Goal: Information Seeking & Learning: Learn about a topic

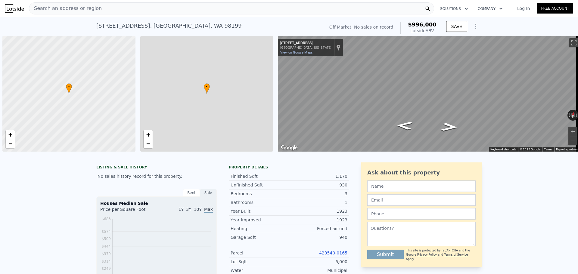
scroll to position [0, 2]
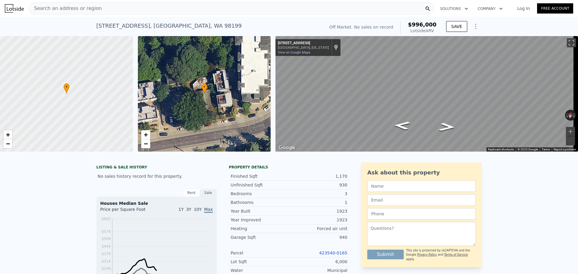
click at [122, 10] on div "Search an address or region" at bounding box center [231, 8] width 405 height 12
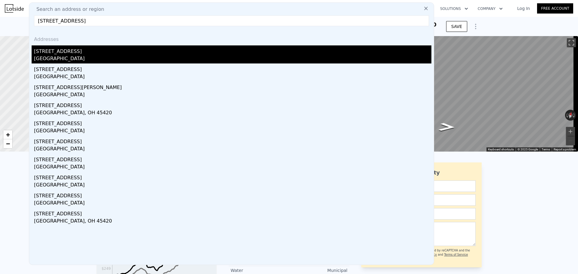
type input "[STREET_ADDRESS]"
click at [94, 56] on div "[GEOGRAPHIC_DATA]" at bounding box center [233, 59] width 398 height 8
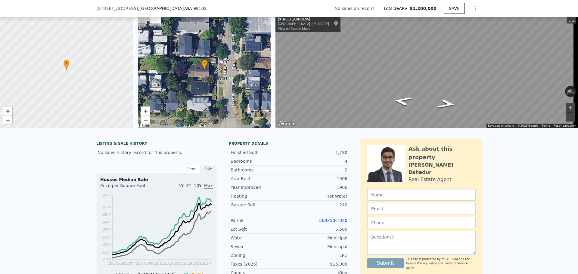
scroll to position [58, 0]
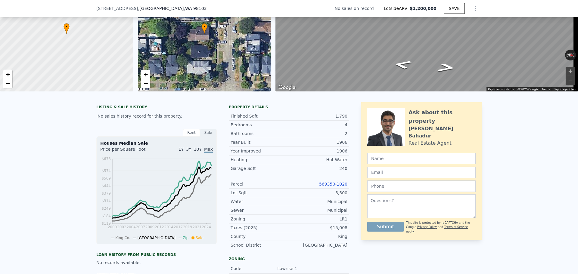
click at [327, 187] on link "569350-1020" at bounding box center [333, 184] width 28 height 5
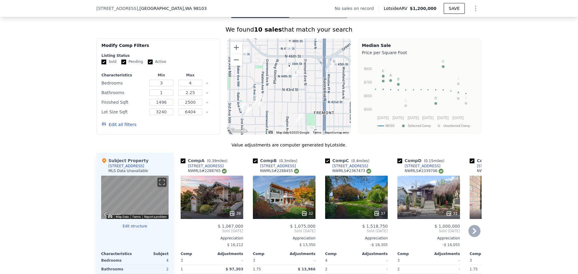
scroll to position [480, 0]
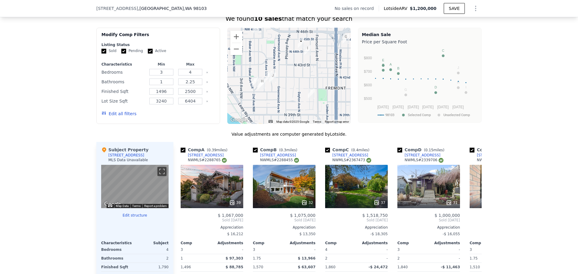
drag, startPoint x: 281, startPoint y: 89, endPoint x: 289, endPoint y: 75, distance: 16.3
click at [289, 75] on div at bounding box center [289, 76] width 124 height 96
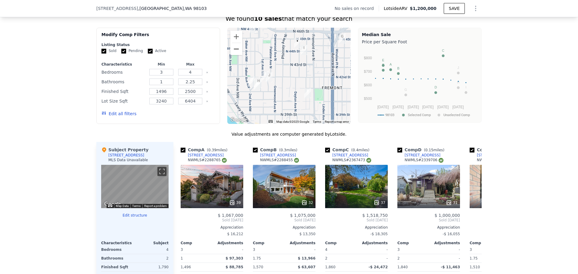
click at [237, 53] on button "Zoom out" at bounding box center [236, 49] width 12 height 12
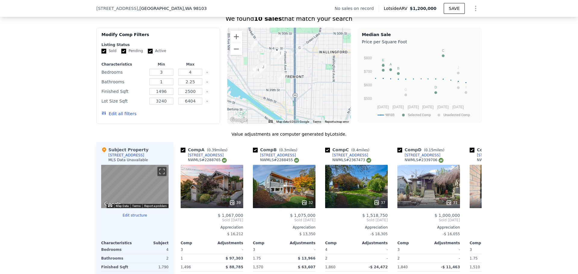
click at [280, 76] on div at bounding box center [289, 76] width 124 height 96
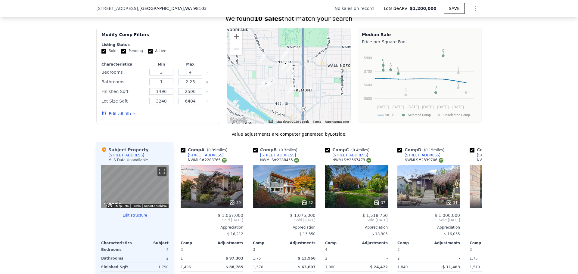
drag, startPoint x: 273, startPoint y: 86, endPoint x: 281, endPoint y: 100, distance: 16.0
click at [281, 100] on div at bounding box center [289, 76] width 124 height 96
click at [474, 223] on icon at bounding box center [475, 220] width 4 height 6
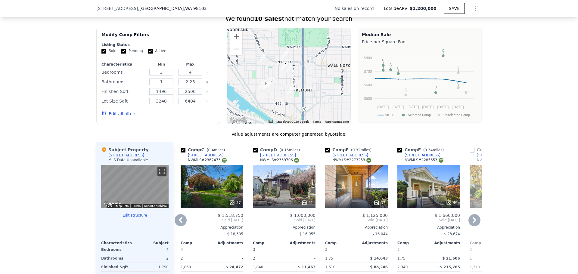
click at [472, 225] on icon at bounding box center [475, 220] width 12 height 12
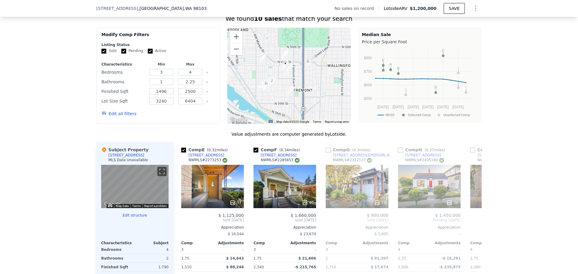
scroll to position [0, 289]
click at [470, 225] on icon at bounding box center [475, 220] width 12 height 12
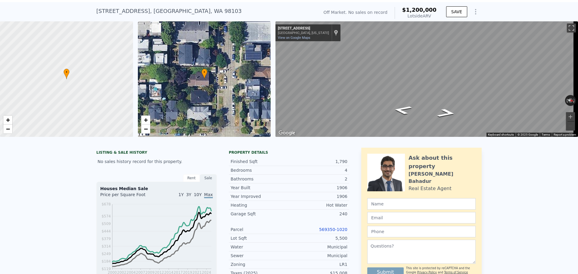
scroll to position [2, 0]
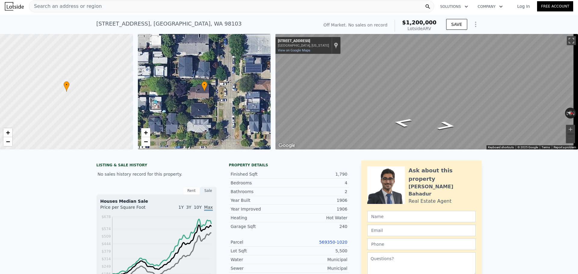
click at [96, 4] on div "Search an address or region" at bounding box center [231, 6] width 405 height 12
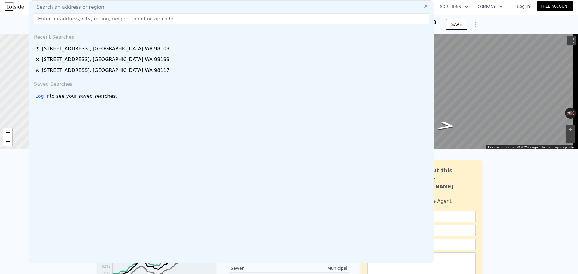
drag, startPoint x: 100, startPoint y: 17, endPoint x: 99, endPoint y: 29, distance: 11.5
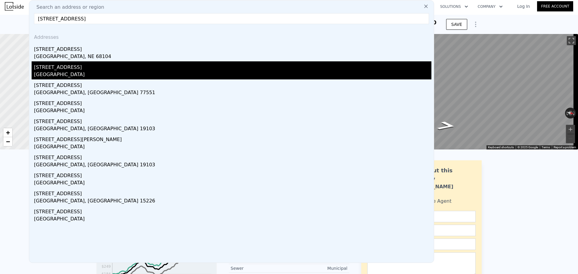
type input "[STREET_ADDRESS]"
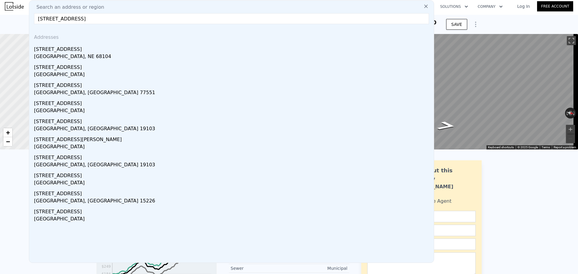
click at [83, 70] on div "[STREET_ADDRESS]" at bounding box center [233, 66] width 398 height 10
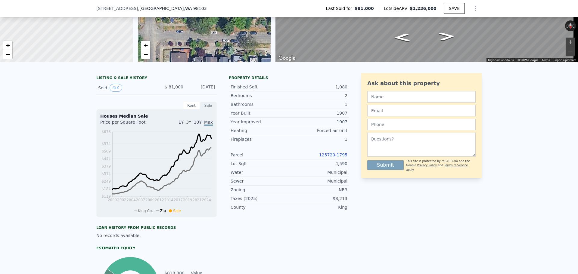
scroll to position [90, 0]
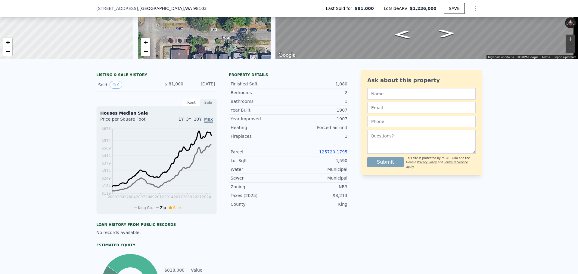
click at [330, 154] on link "125720-1795" at bounding box center [333, 152] width 28 height 5
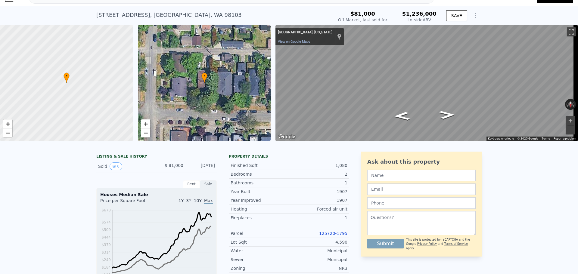
scroll to position [2, 0]
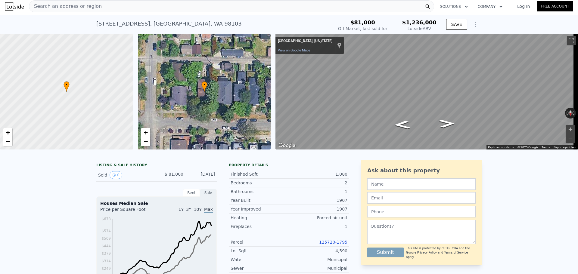
click at [82, 8] on span "Search an address or region" at bounding box center [65, 6] width 73 height 7
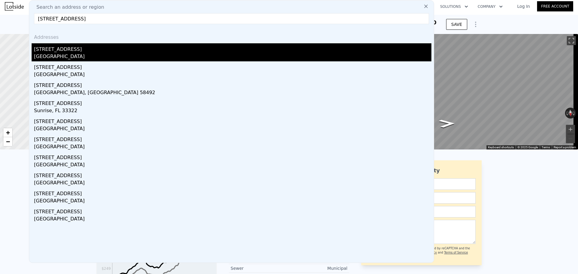
type input "[STREET_ADDRESS]"
click at [92, 50] on div "[STREET_ADDRESS]" at bounding box center [233, 48] width 398 height 10
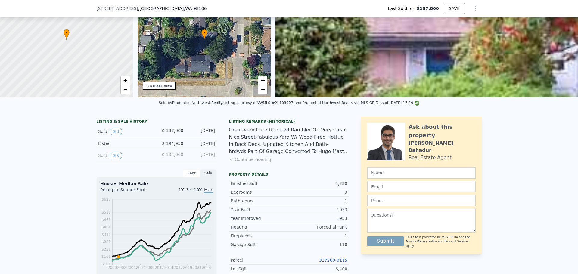
scroll to position [60, 0]
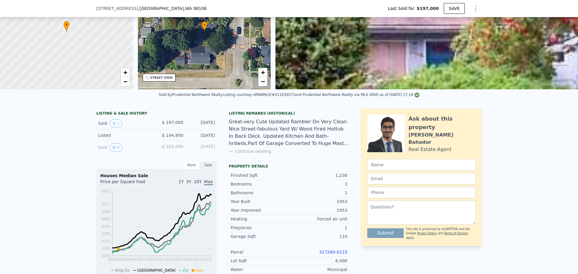
click at [332, 255] on link "317260-0115" at bounding box center [333, 252] width 28 height 5
type input "$ 678,000"
type input "$ 415,592"
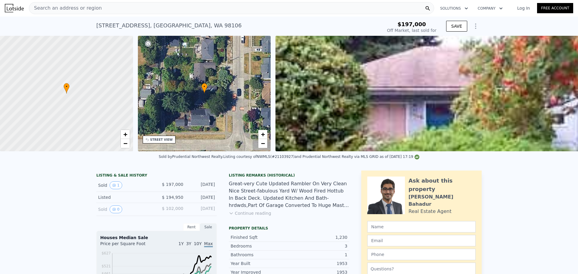
scroll to position [0, 0]
click at [85, 13] on div "Search an address or region" at bounding box center [65, 8] width 73 height 11
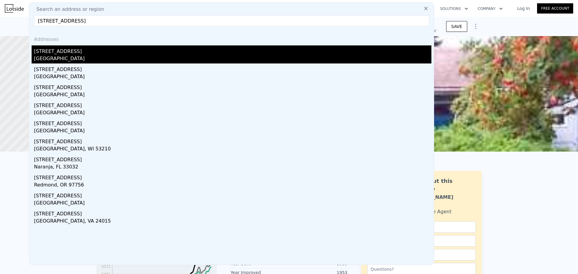
type input "[STREET_ADDRESS]"
click at [104, 52] on div "[STREET_ADDRESS]" at bounding box center [233, 50] width 398 height 10
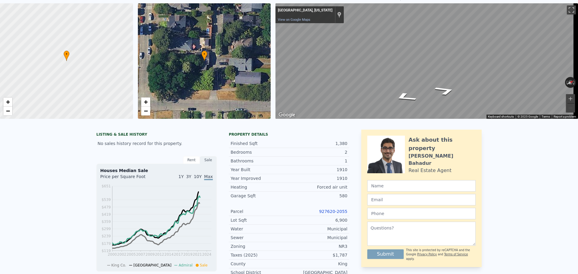
scroll to position [58, 0]
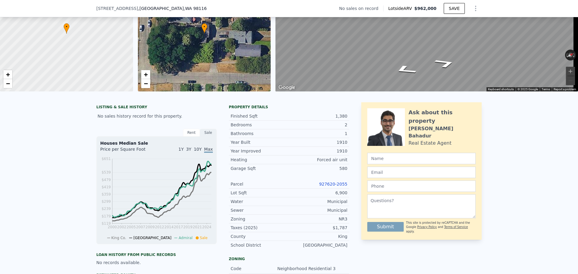
click at [333, 187] on link "927620-2055" at bounding box center [333, 184] width 28 height 5
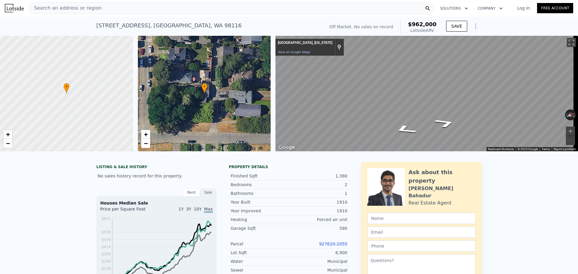
scroll to position [0, 0]
click at [91, 13] on div "Search an address or region" at bounding box center [65, 8] width 73 height 11
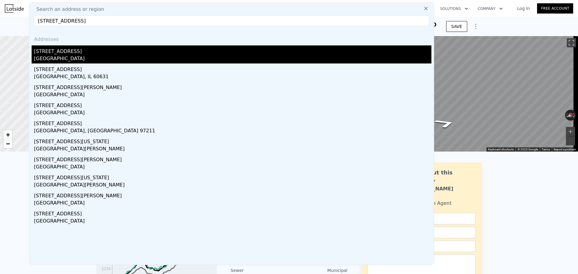
type input "[STREET_ADDRESS]"
click at [88, 54] on div "[STREET_ADDRESS]" at bounding box center [233, 50] width 398 height 10
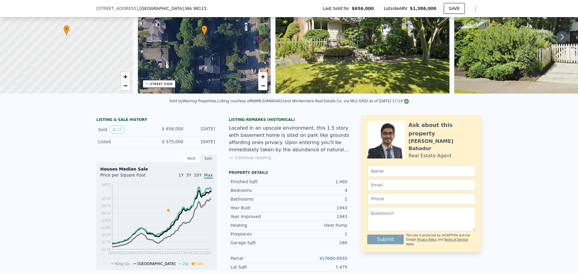
scroll to position [58, 0]
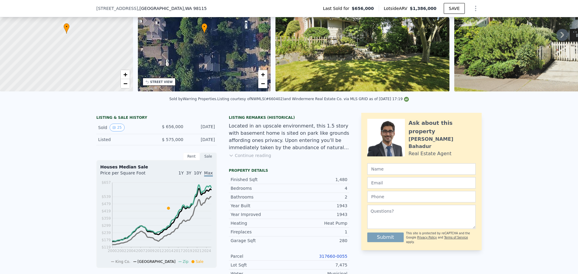
click at [338, 259] on link "317660-0055" at bounding box center [333, 256] width 28 height 5
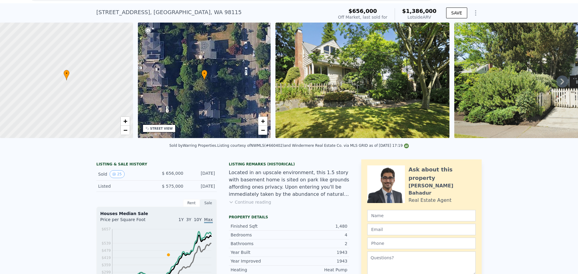
scroll to position [2, 0]
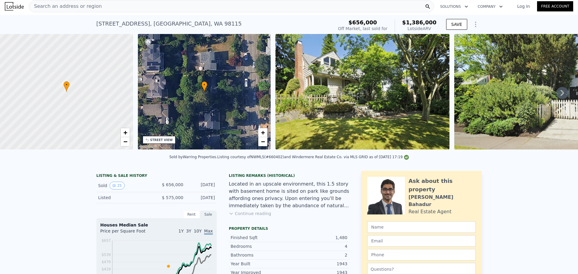
click at [99, 9] on div "Search an address or region" at bounding box center [231, 6] width 405 height 12
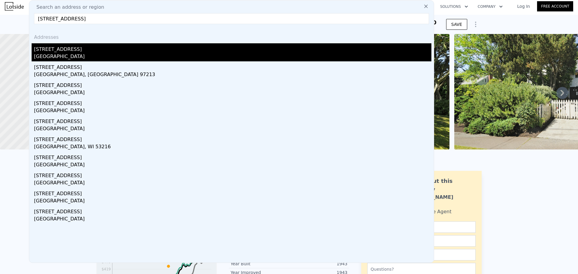
type input "[STREET_ADDRESS]"
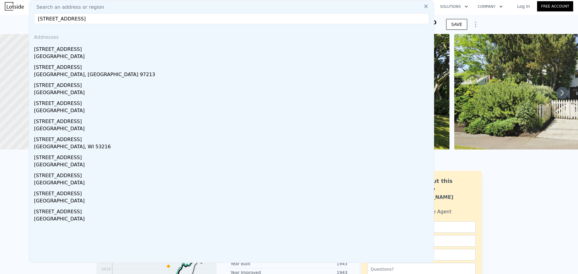
click at [90, 50] on div "[STREET_ADDRESS]" at bounding box center [233, 48] width 398 height 10
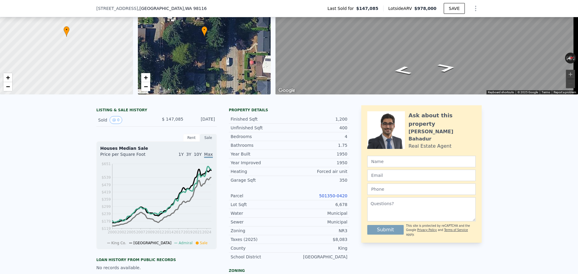
scroll to position [60, 0]
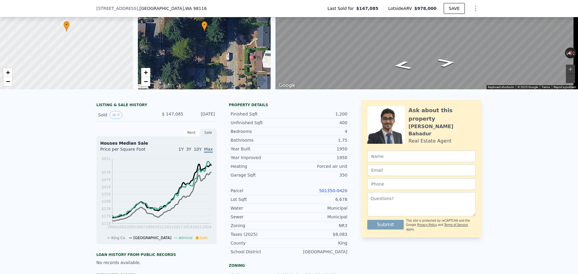
click at [339, 193] on link "501350-0420" at bounding box center [333, 191] width 28 height 5
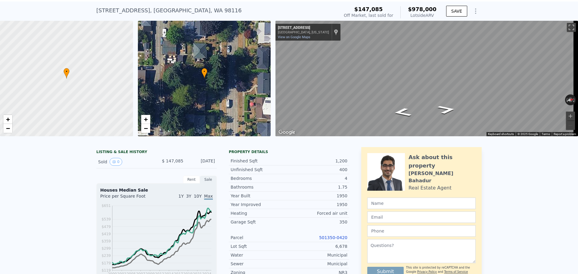
scroll to position [2, 0]
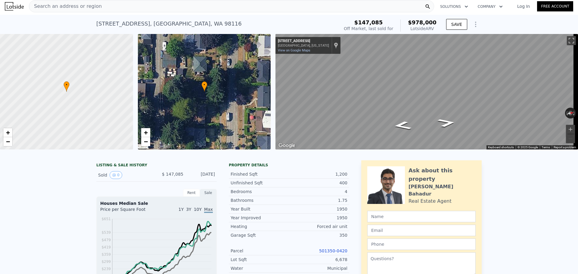
click at [99, 10] on div "Search an address or region" at bounding box center [231, 6] width 405 height 12
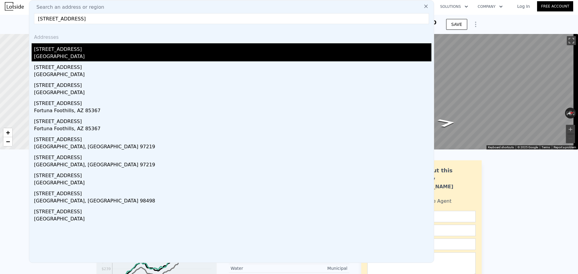
type input "[STREET_ADDRESS]"
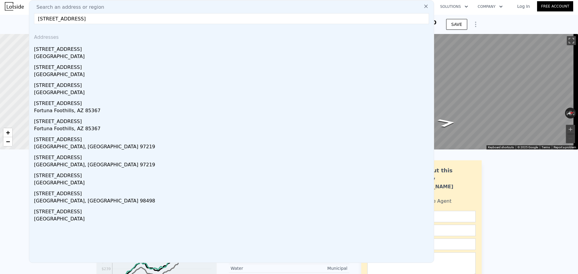
drag, startPoint x: 93, startPoint y: 51, endPoint x: 95, endPoint y: 59, distance: 7.8
click at [93, 51] on div "[STREET_ADDRESS]" at bounding box center [233, 48] width 398 height 10
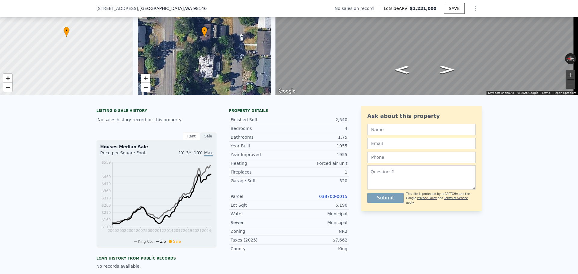
scroll to position [60, 0]
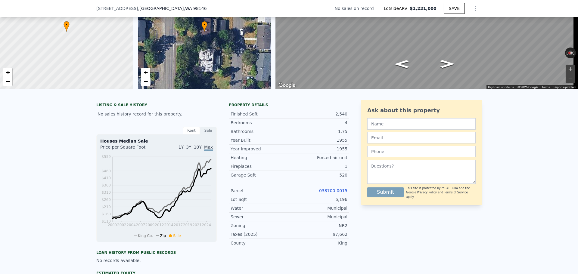
click at [327, 193] on link "038700-0015" at bounding box center [333, 191] width 28 height 5
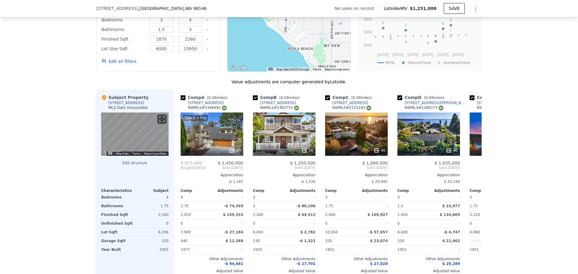
scroll to position [482, 0]
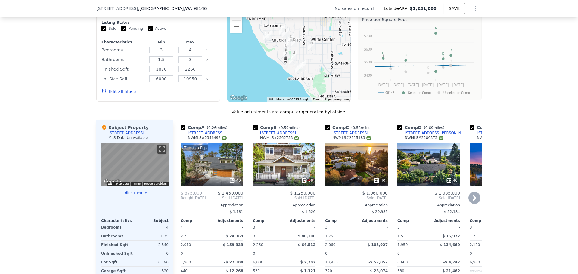
click at [472, 204] on icon at bounding box center [475, 198] width 12 height 12
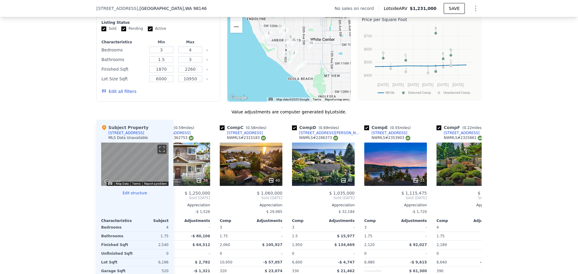
scroll to position [0, 145]
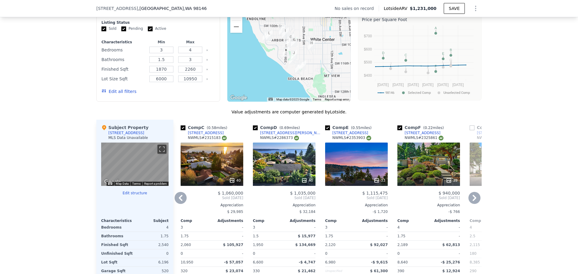
click at [175, 202] on icon at bounding box center [181, 198] width 12 height 12
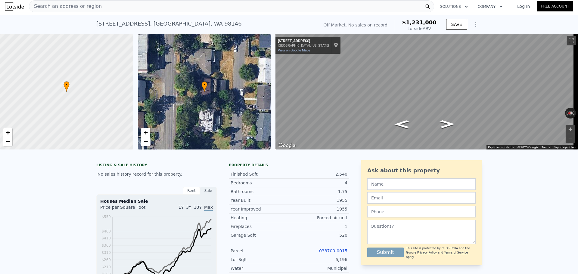
scroll to position [0, 0]
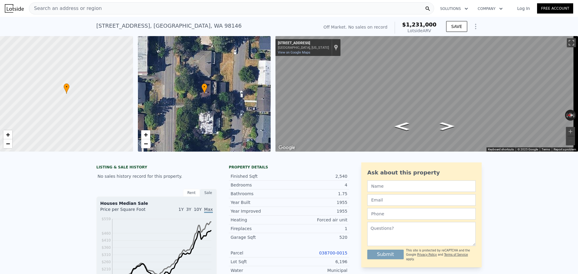
click at [226, 27] on div "[STREET_ADDRESS] No sales on record (~ARV $1.231m )" at bounding box center [206, 27] width 220 height 17
